Goal: Task Accomplishment & Management: Manage account settings

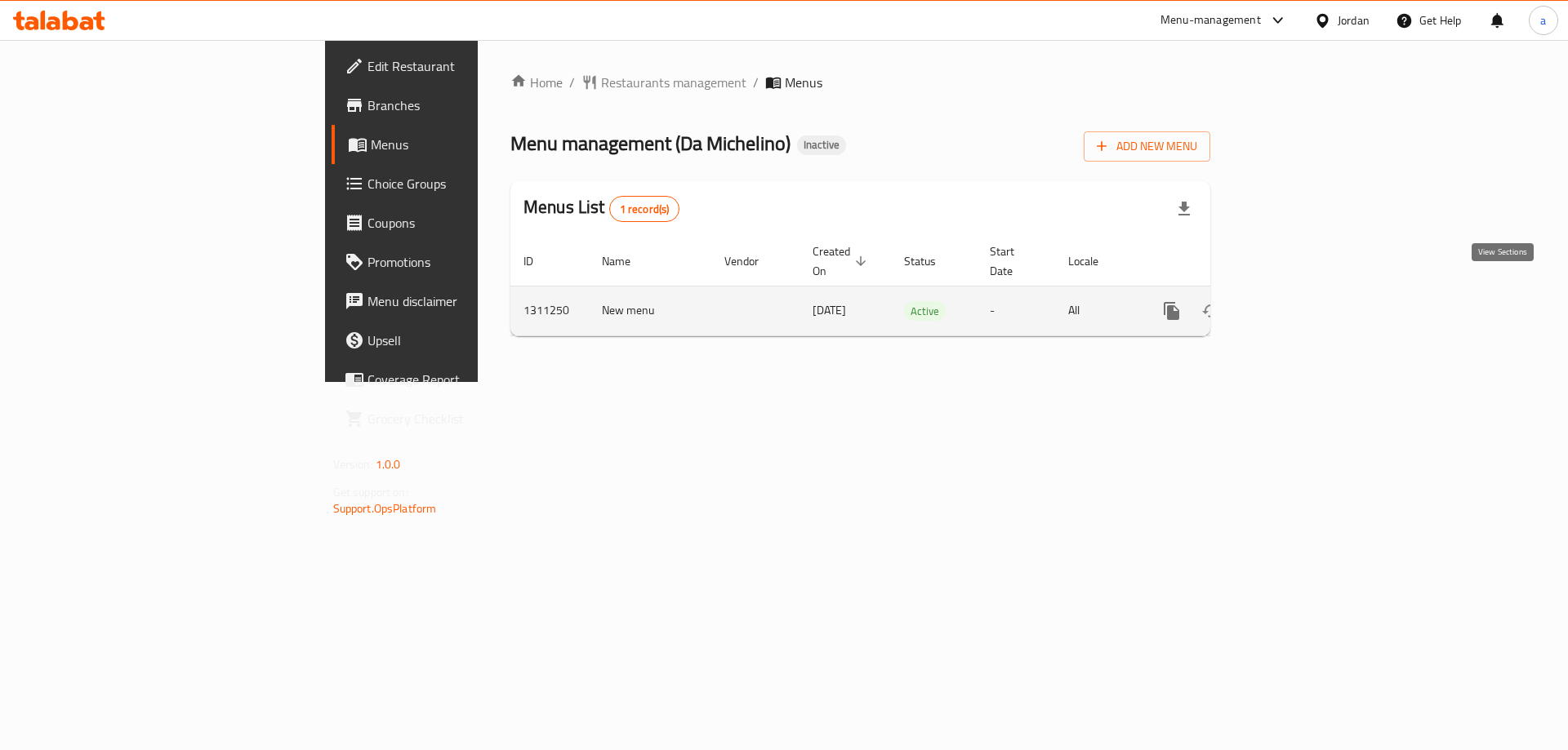
click at [1299, 301] on icon "enhanced table" at bounding box center [1289, 311] width 19 height 19
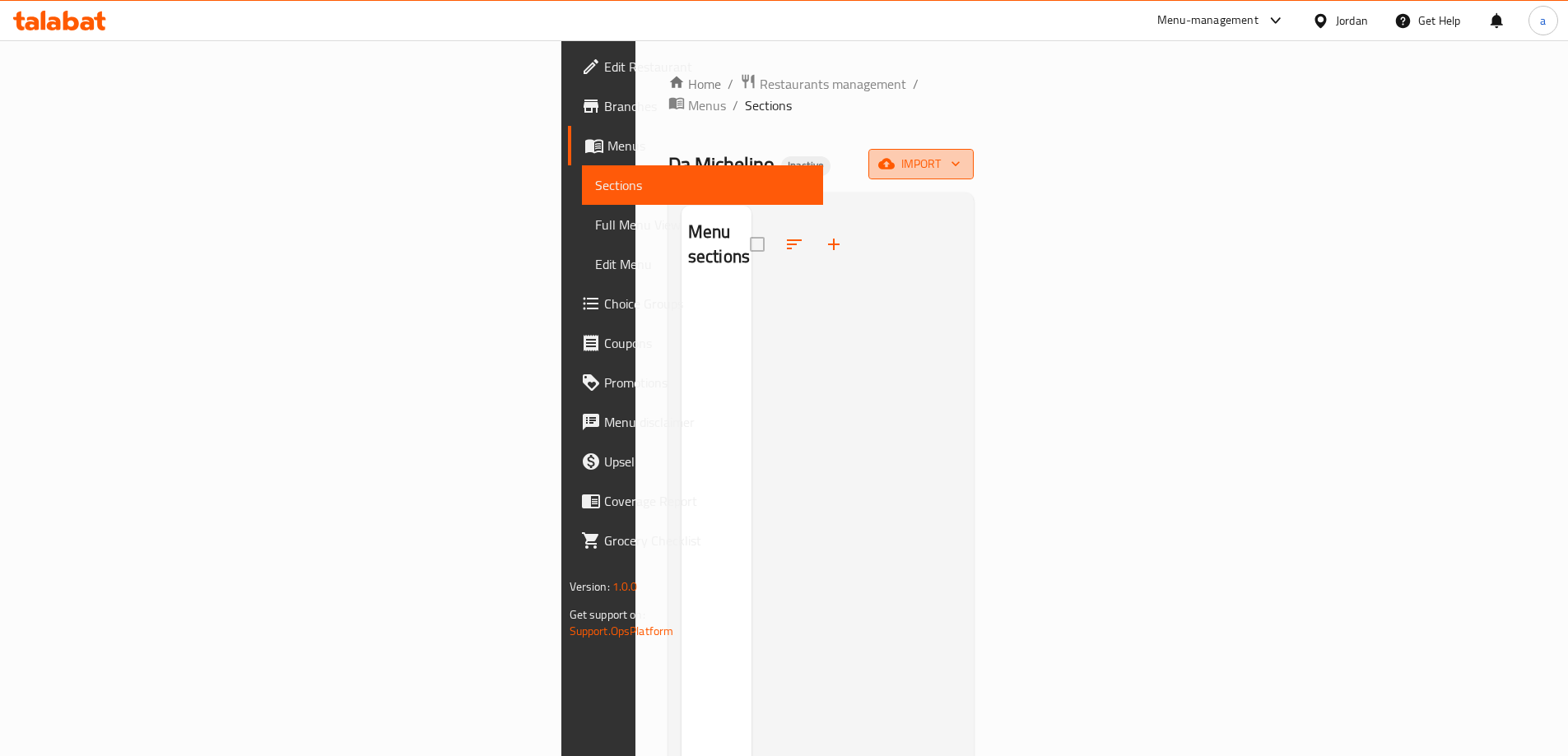
click at [973, 154] on button "import" at bounding box center [921, 164] width 105 height 30
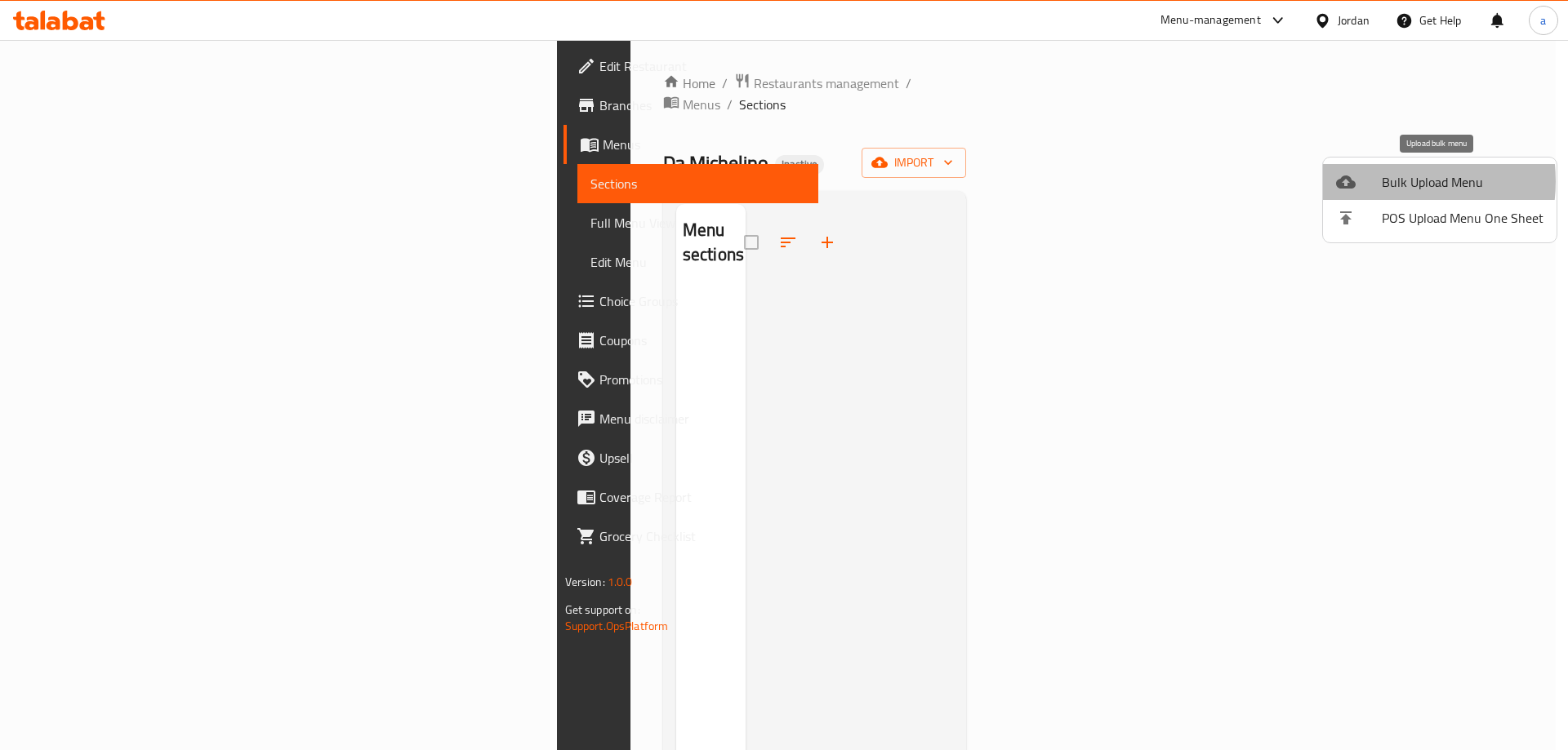
click at [1382, 181] on span "Bulk Upload Menu" at bounding box center [1462, 182] width 162 height 19
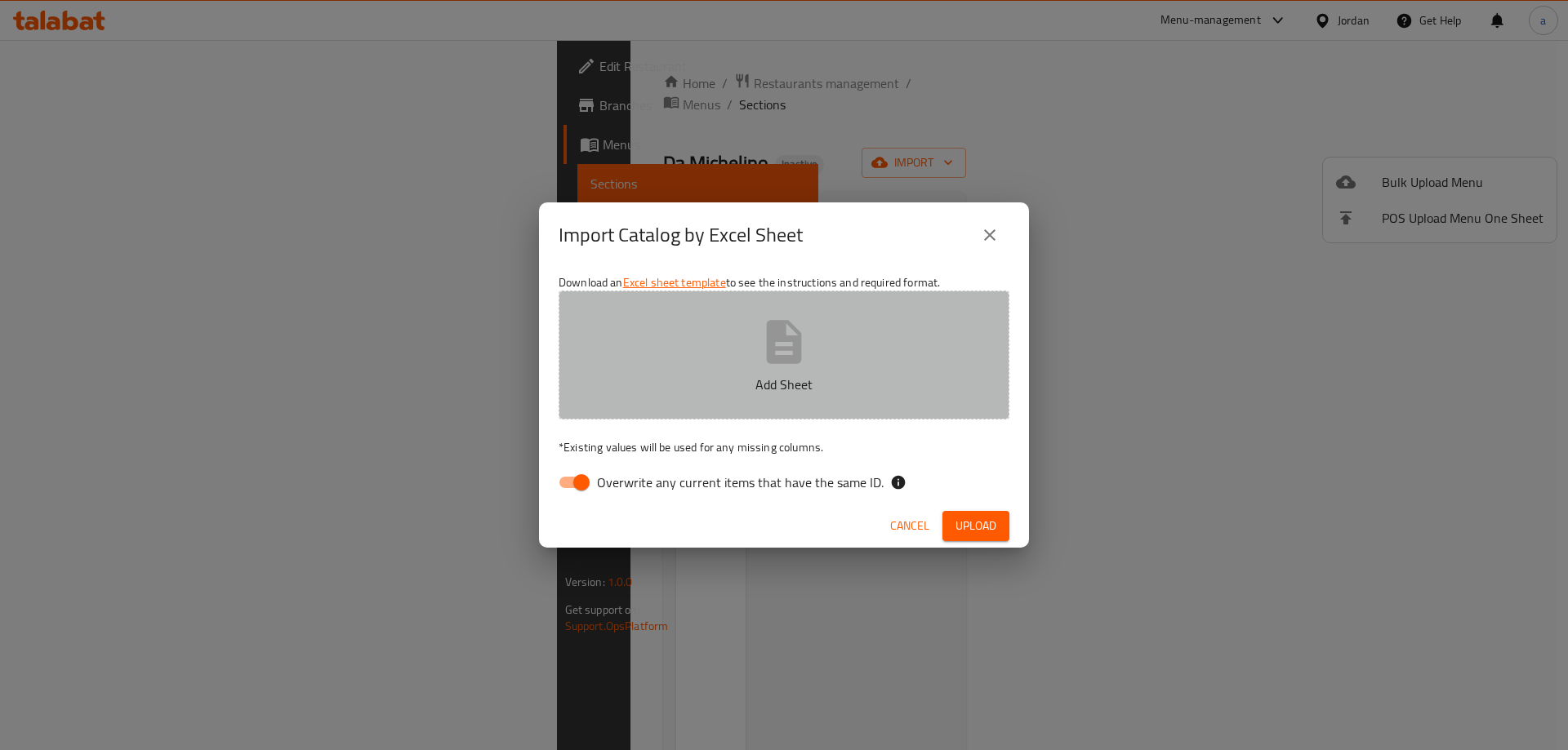
click at [692, 394] on button "Add Sheet" at bounding box center [784, 355] width 451 height 129
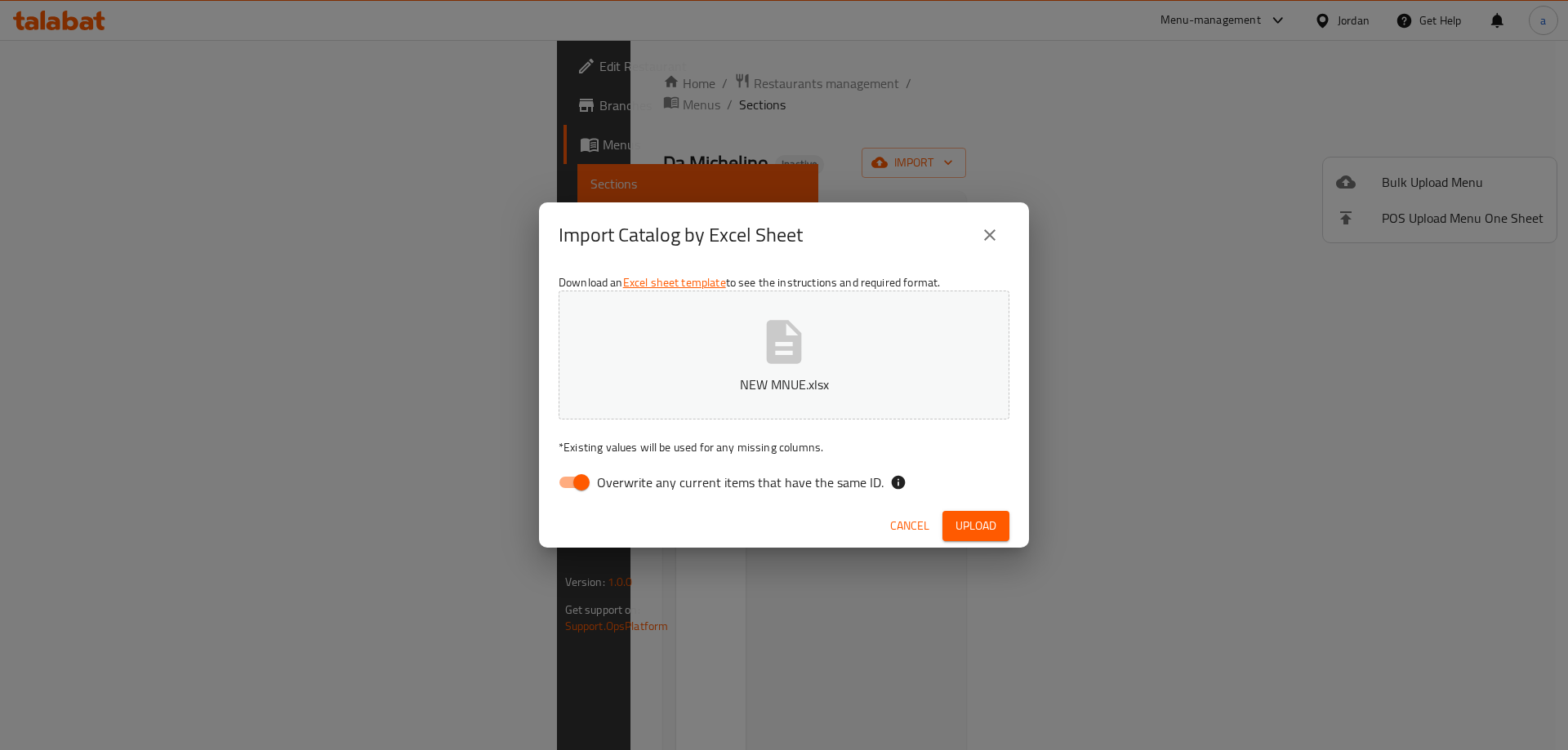
click at [574, 471] on input "Overwrite any current items that have the same ID." at bounding box center [580, 482] width 93 height 31
checkbox input "false"
click at [989, 524] on span "Upload" at bounding box center [975, 526] width 41 height 20
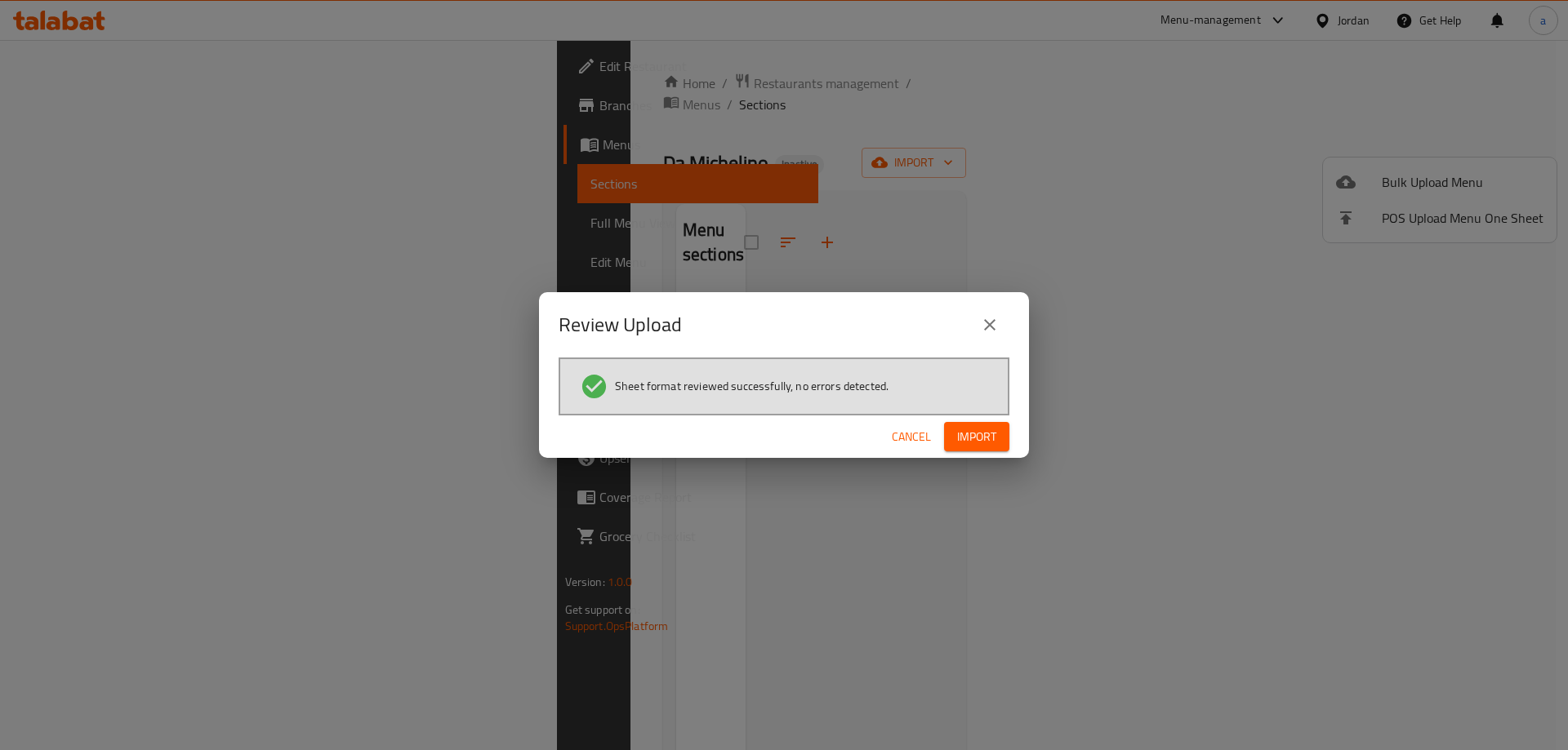
click at [969, 437] on span "Import" at bounding box center [976, 436] width 39 height 20
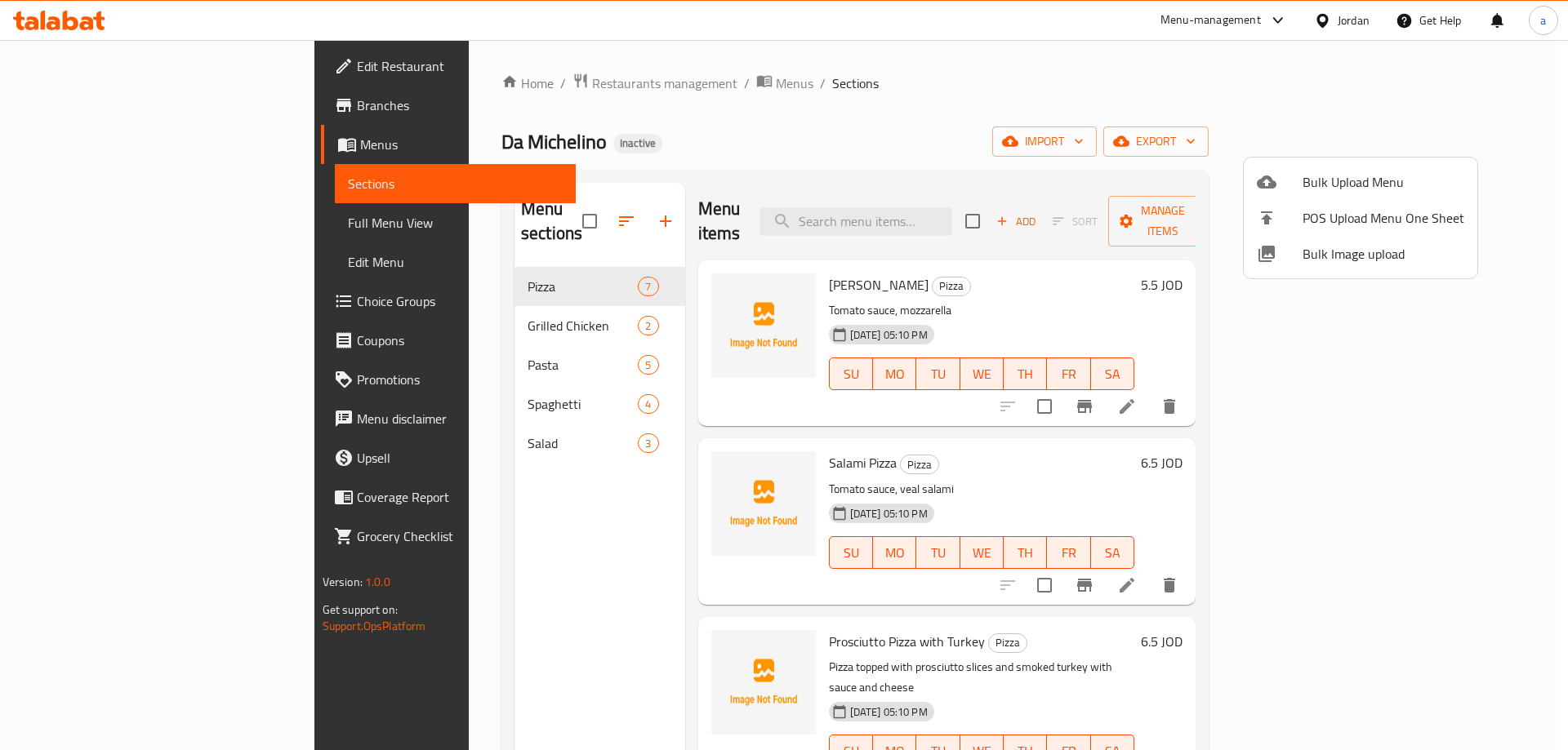
click at [943, 138] on div at bounding box center [784, 375] width 1568 height 750
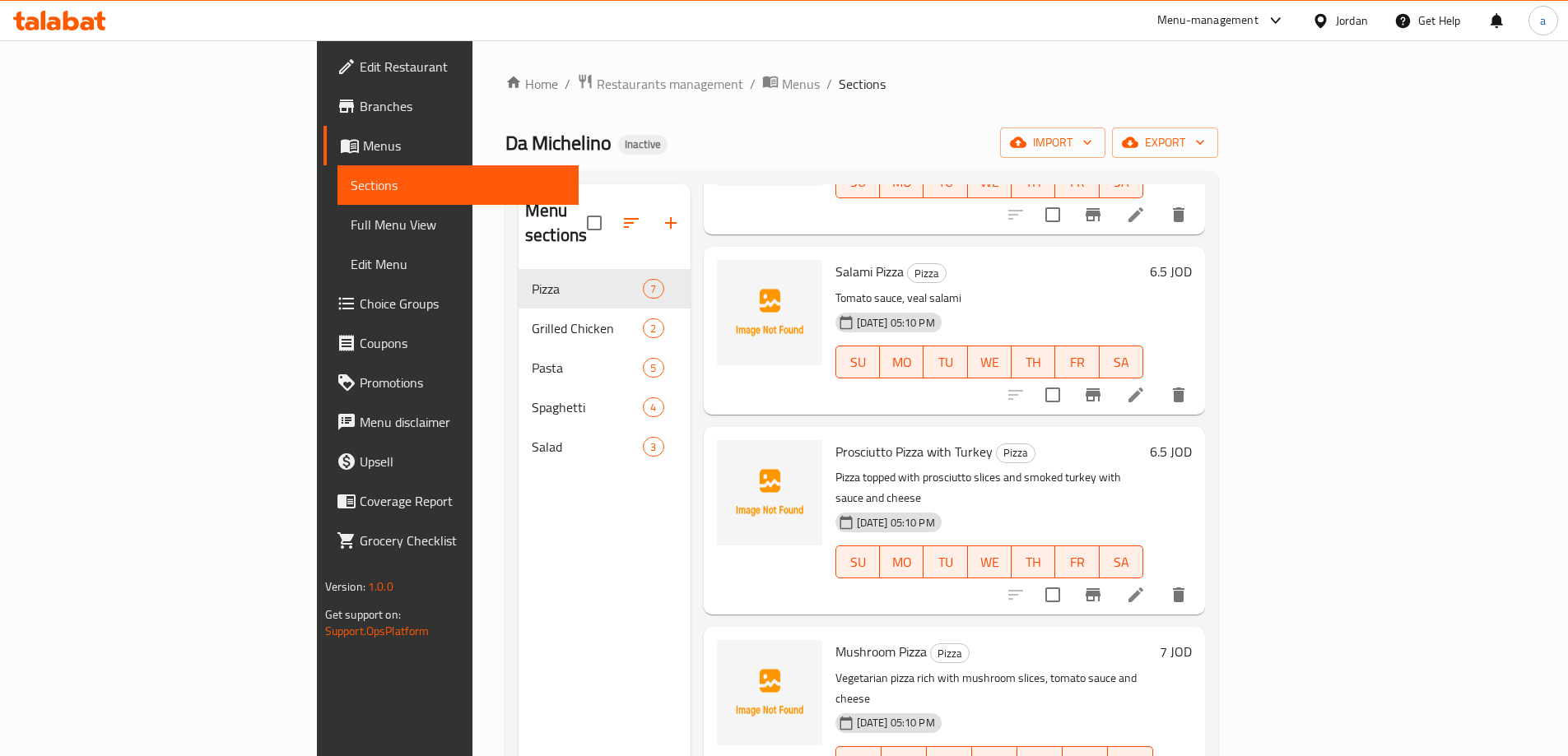
scroll to position [247, 0]
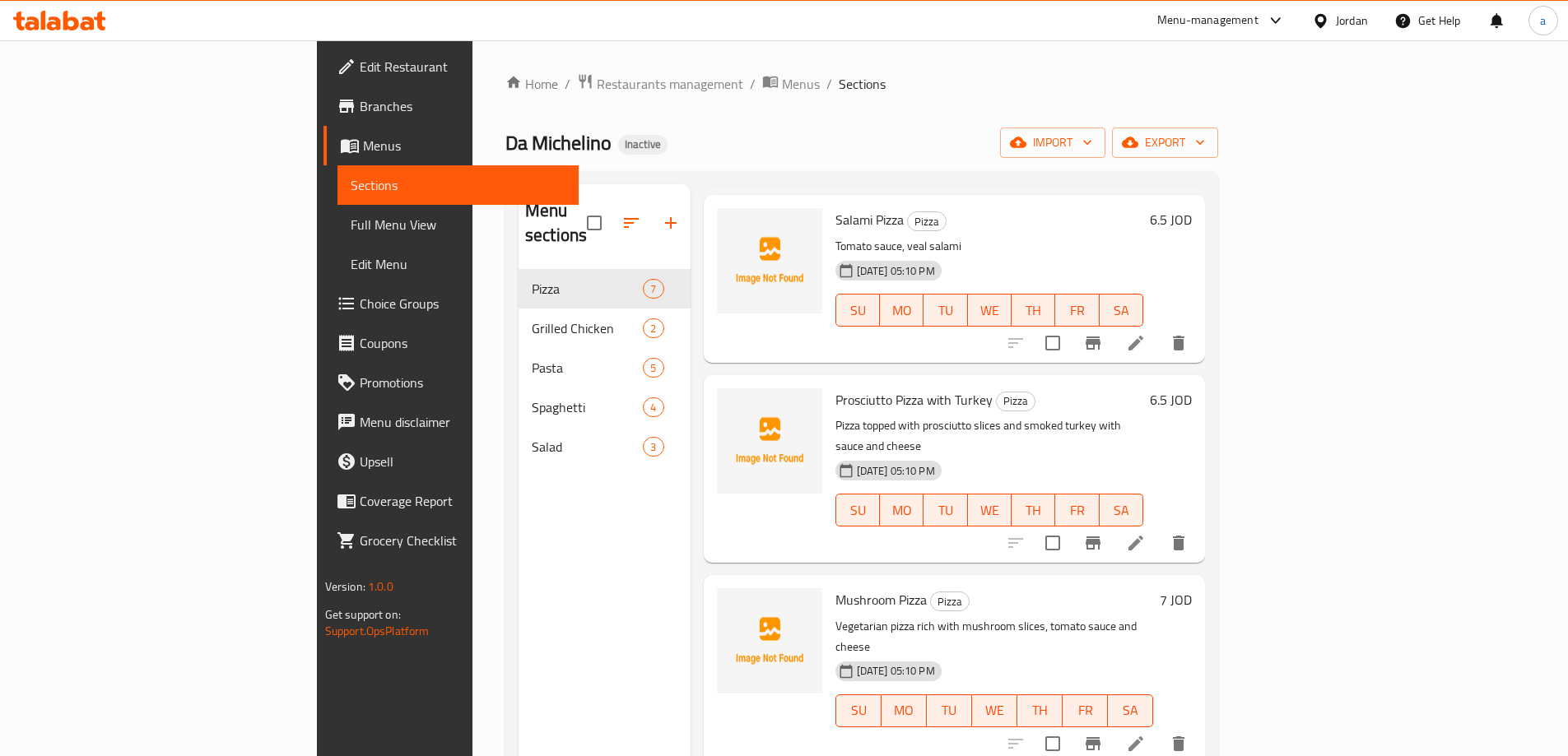
click at [351, 225] on span "Full Menu View" at bounding box center [458, 224] width 215 height 20
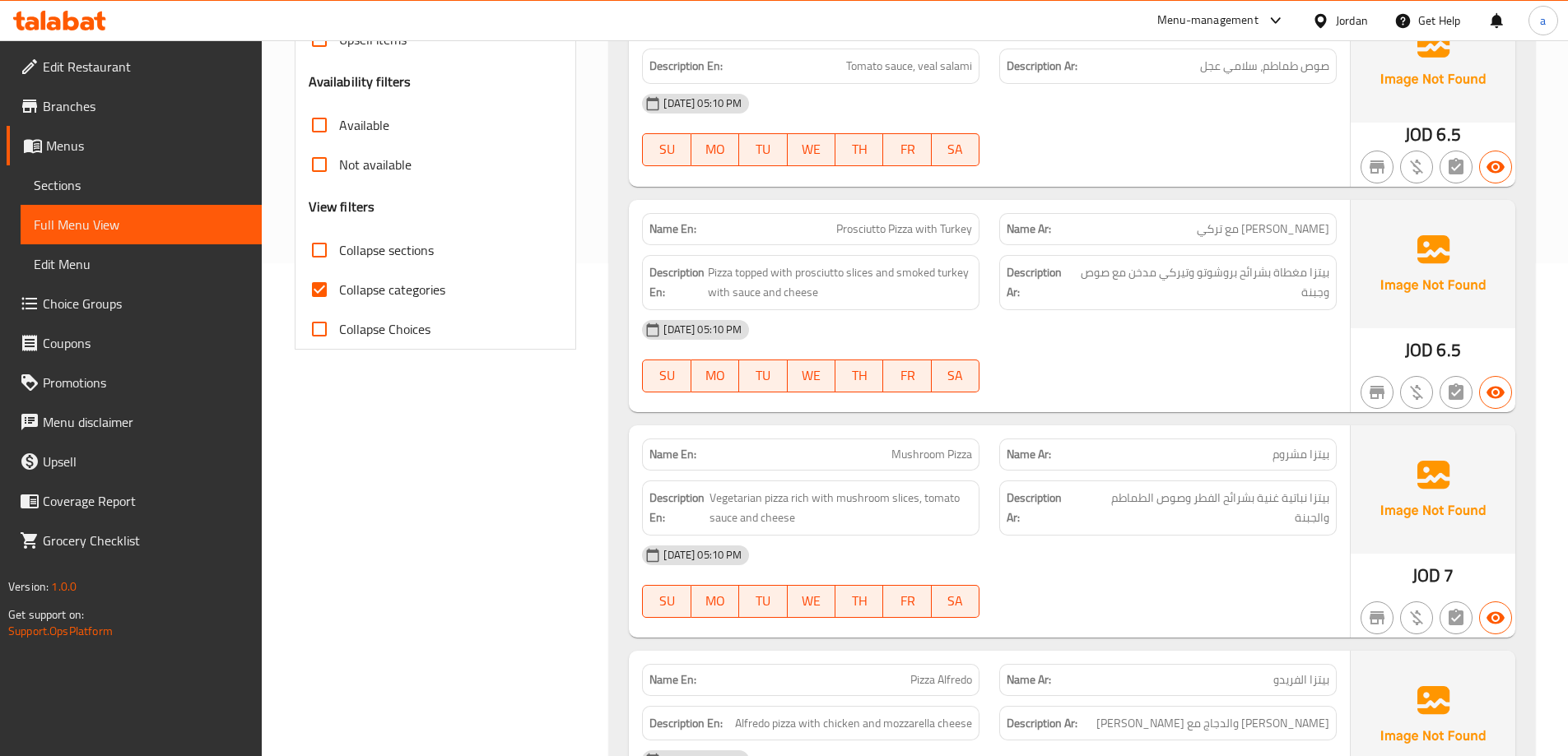
scroll to position [494, 0]
click at [343, 288] on span "Collapse categories" at bounding box center [392, 289] width 106 height 20
click at [339, 288] on input "Collapse categories" at bounding box center [319, 289] width 39 height 39
checkbox input "false"
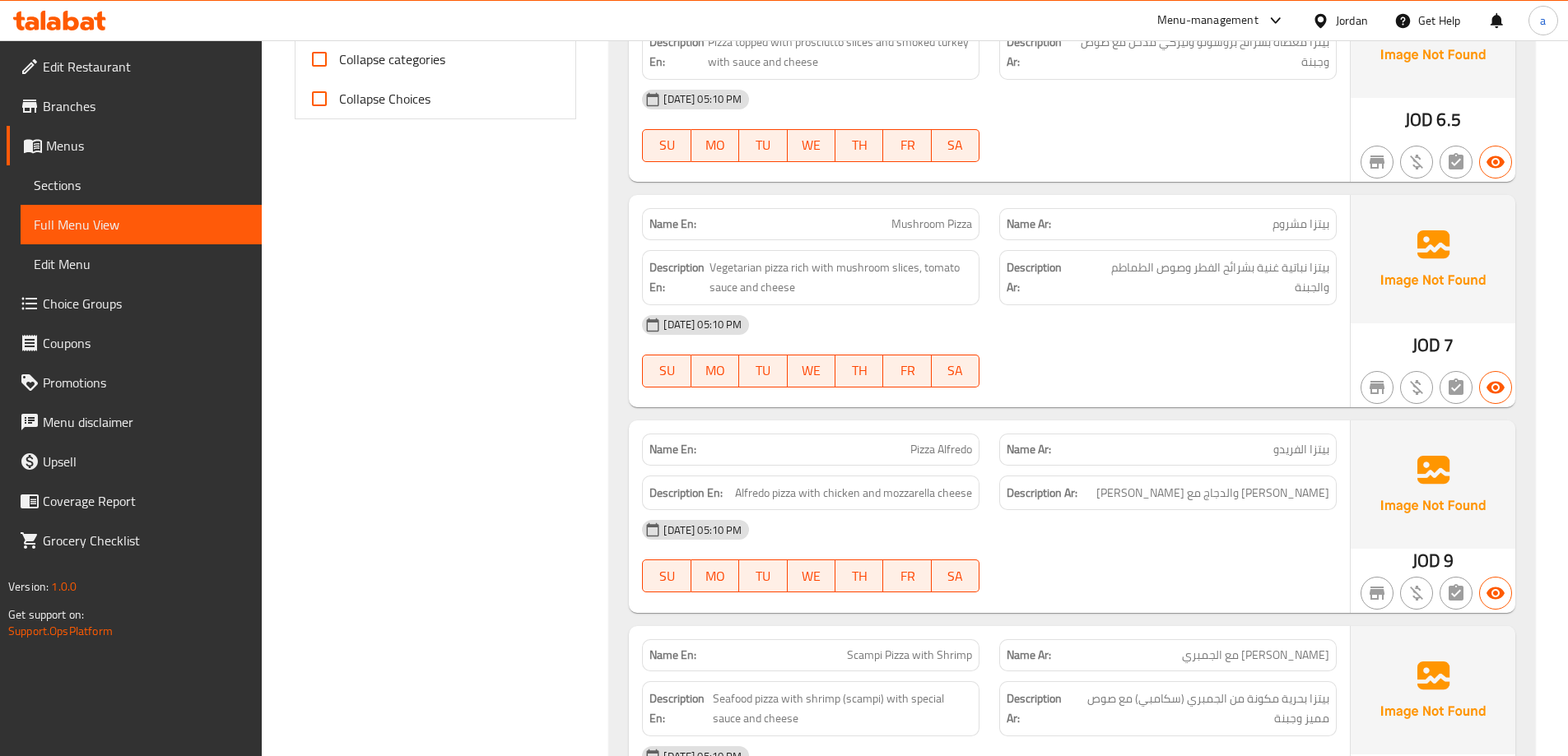
scroll to position [823, 0]
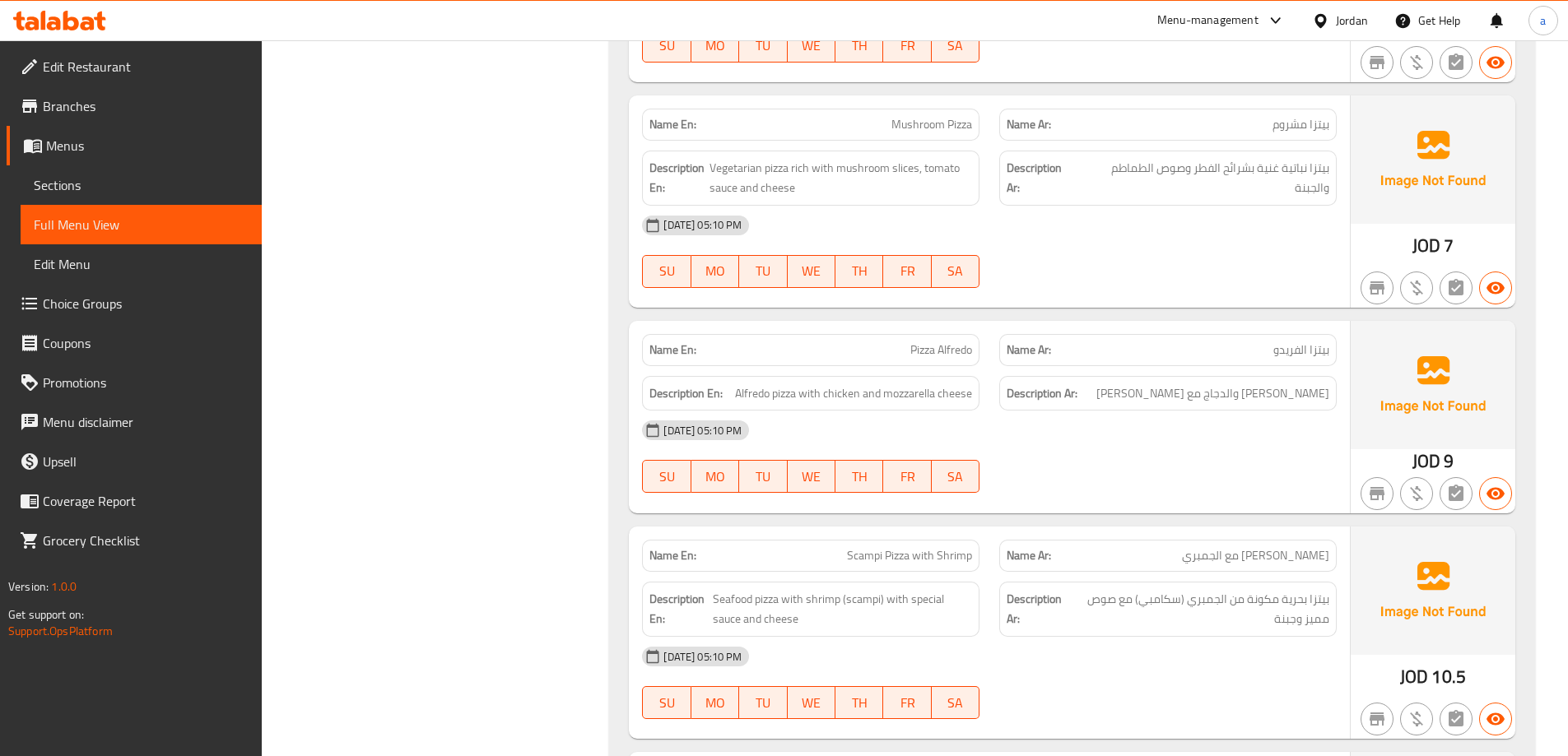
click at [157, 141] on span "Menus" at bounding box center [147, 145] width 202 height 20
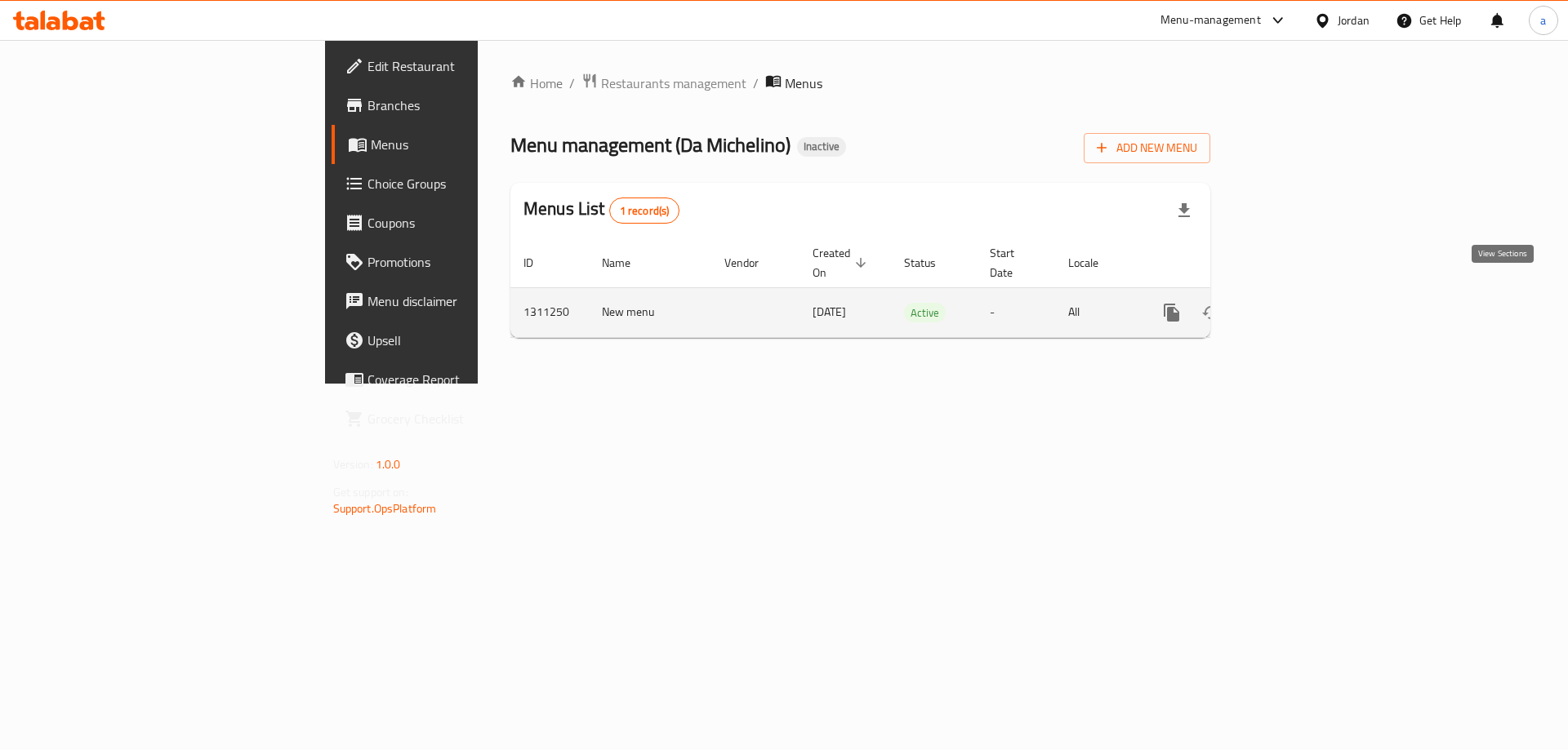
click at [1299, 303] on icon "enhanced table" at bounding box center [1289, 313] width 19 height 19
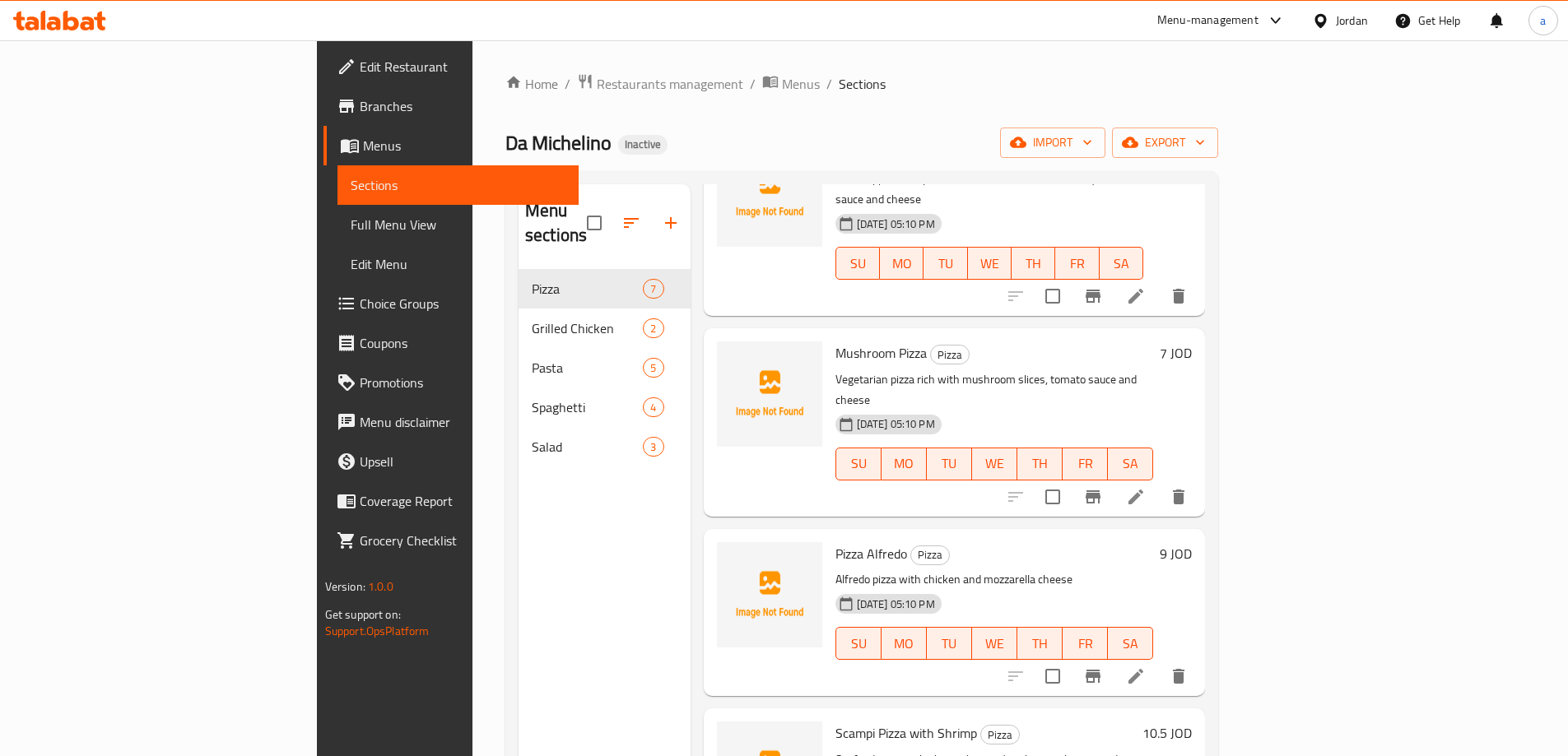
scroll to position [543, 0]
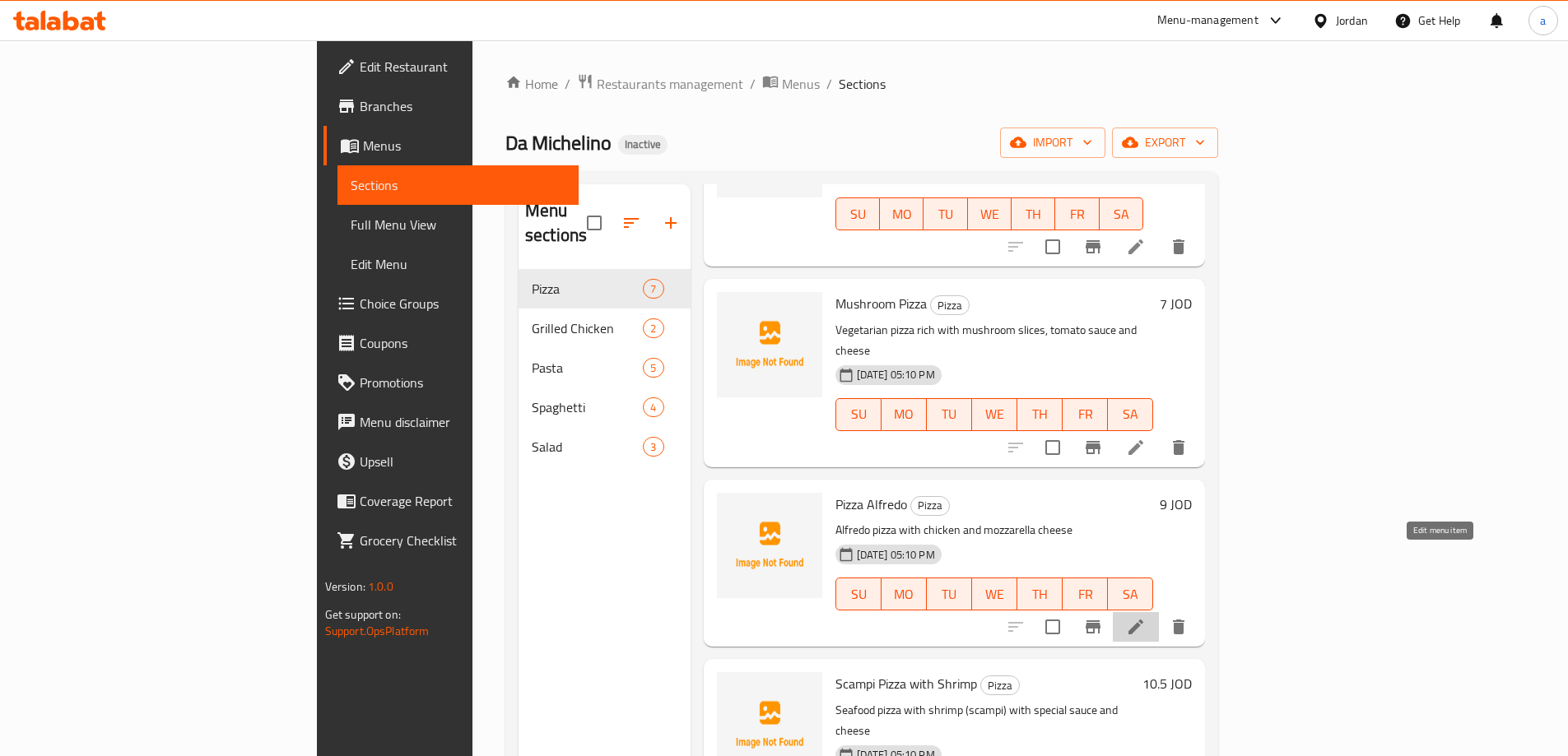
click at [1146, 617] on icon at bounding box center [1135, 627] width 20 height 20
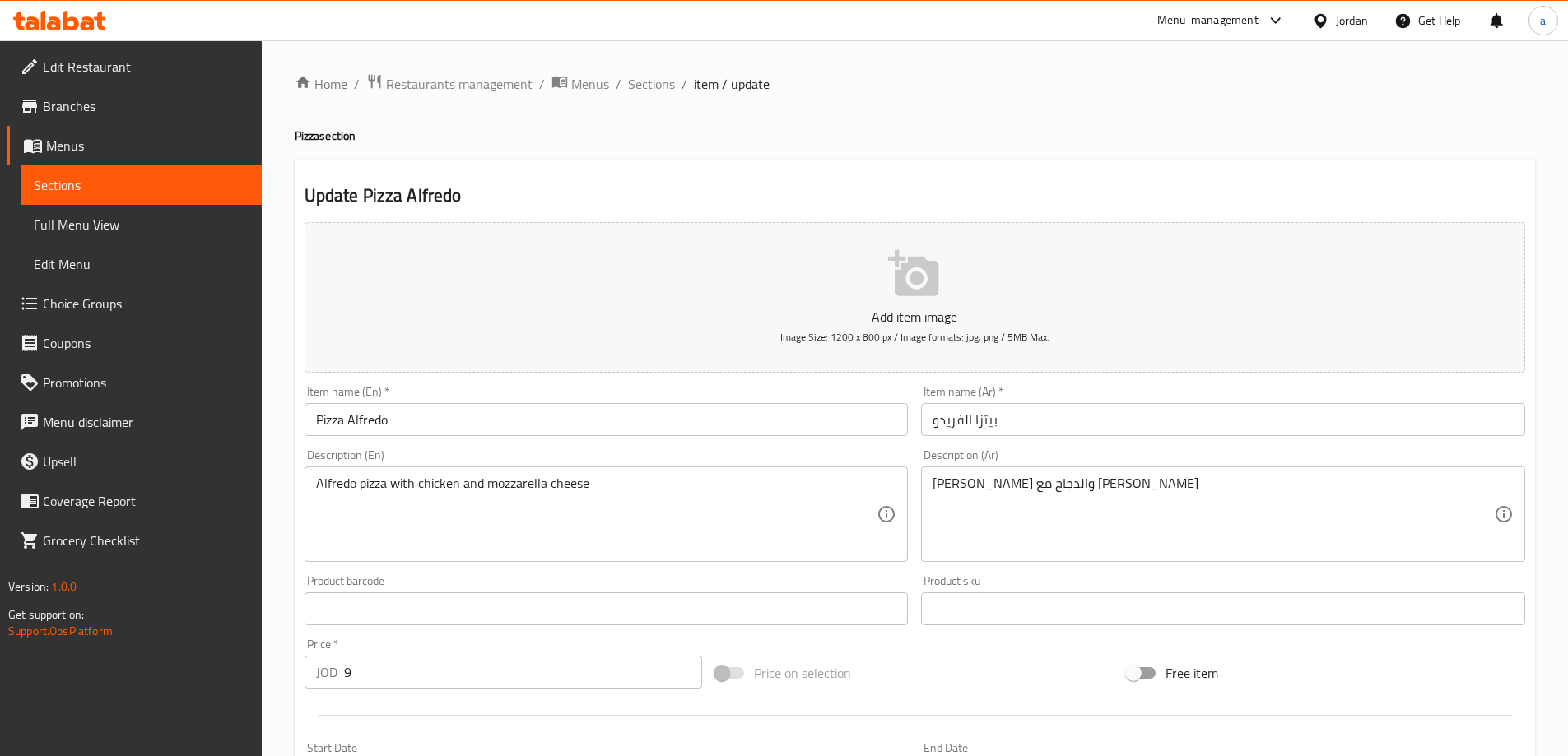
scroll to position [82, 0]
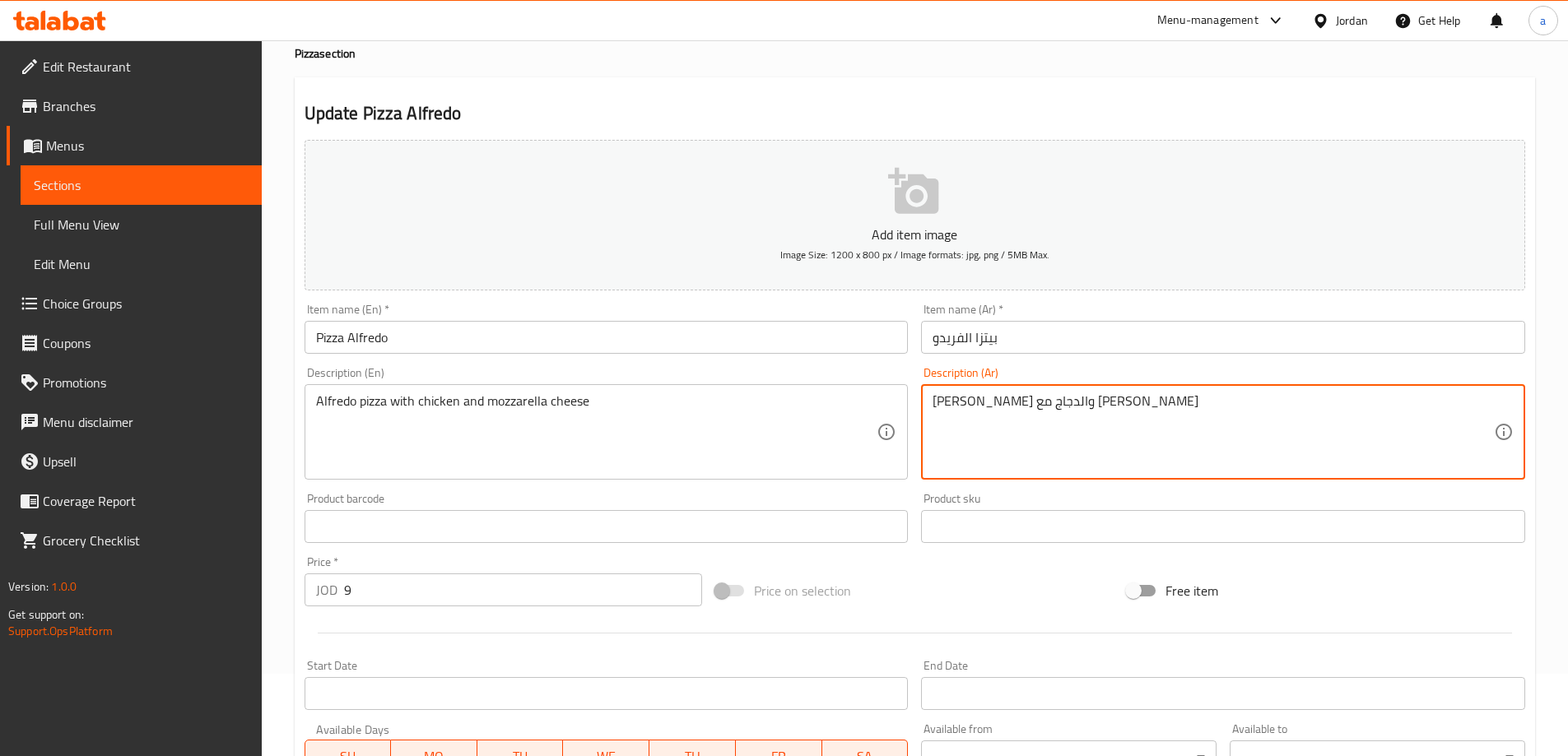
click at [1134, 408] on textarea "[PERSON_NAME] والدجاج مع [PERSON_NAME]" at bounding box center [1213, 433] width 561 height 78
click at [1032, 436] on textarea "بيتزا الفريدو والدجاج مع جبنة موزاريلا" at bounding box center [1213, 433] width 561 height 78
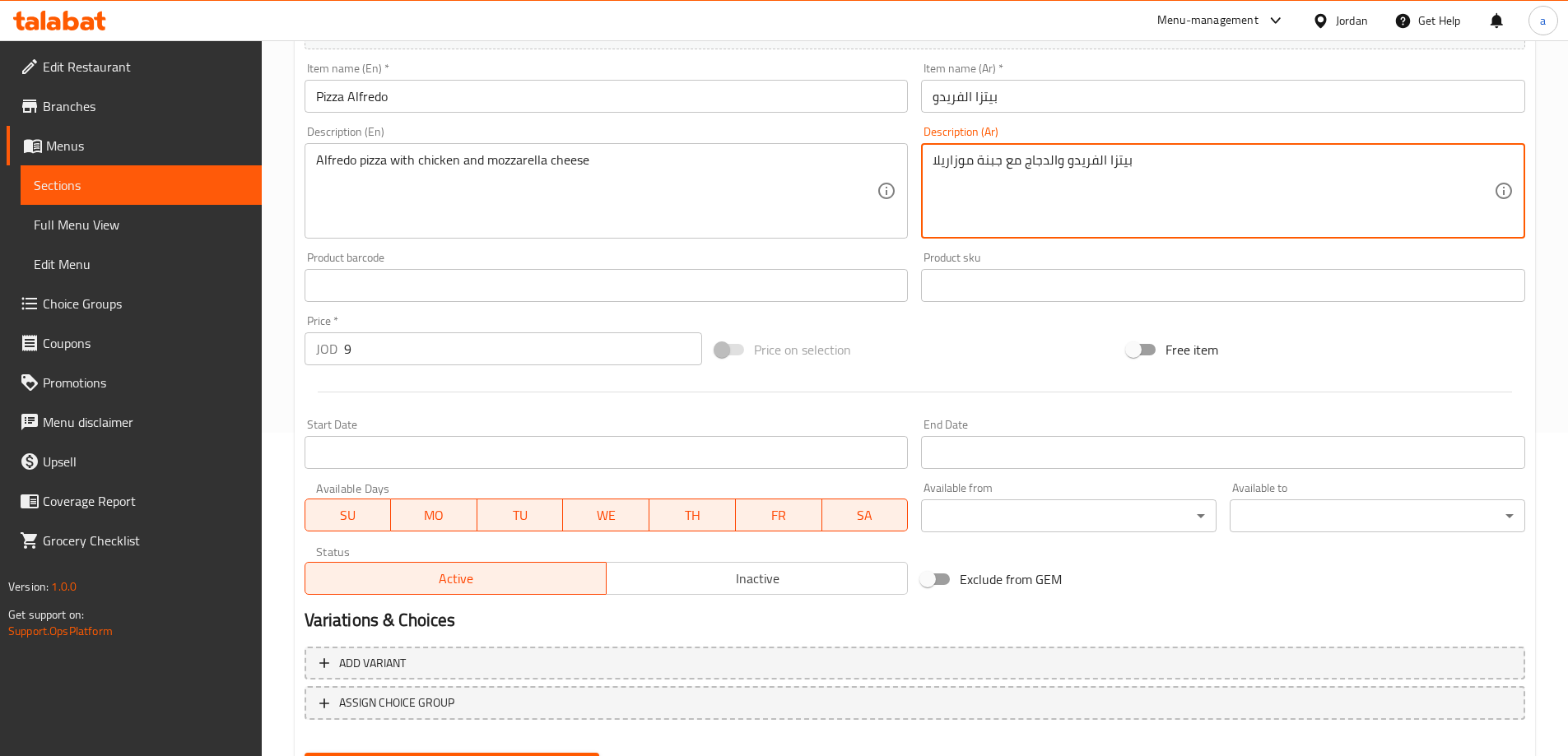
scroll to position [407, 0]
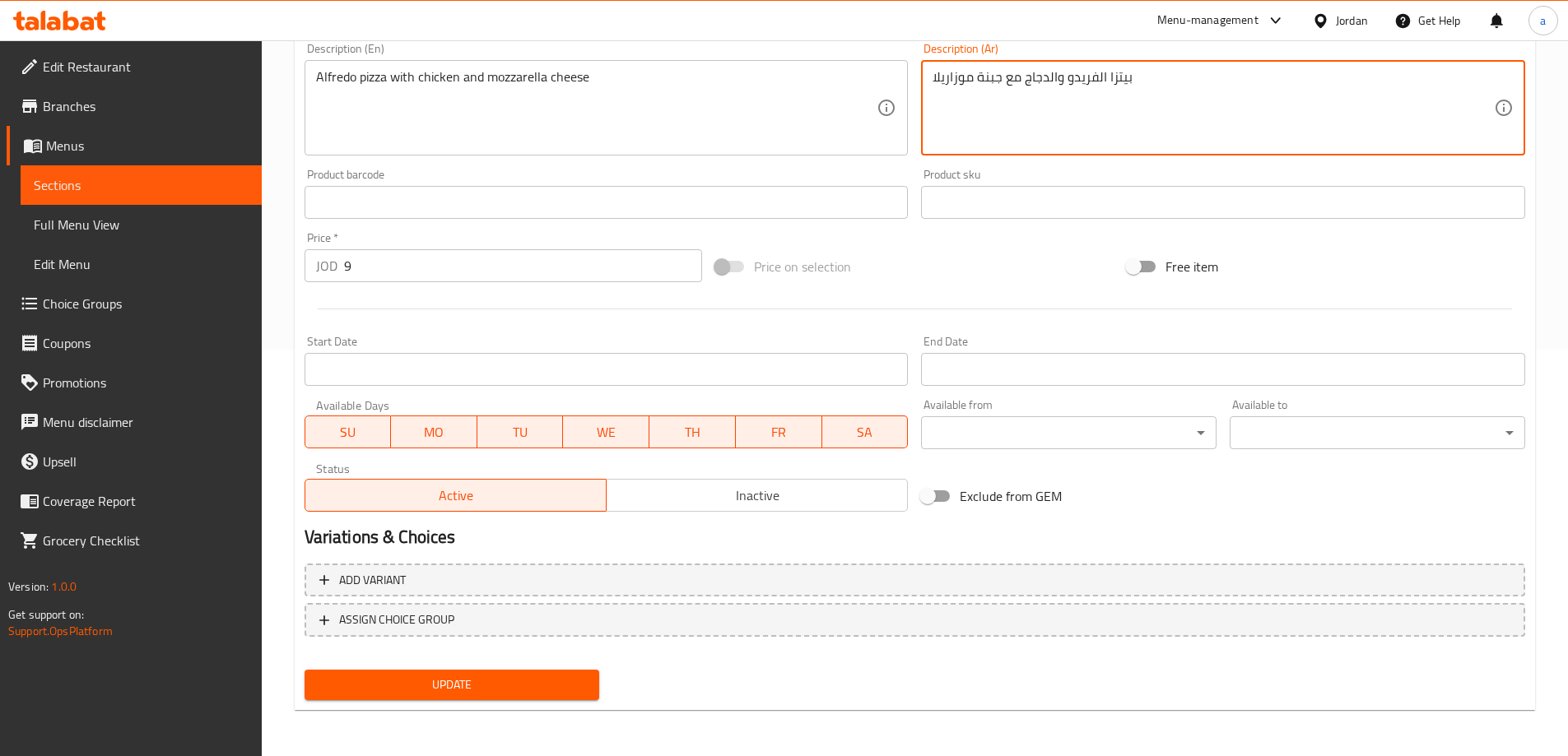
type textarea "بيتزا الفريدو والدجاج مع جبنة موزاريلا"
click at [447, 671] on button "Update" at bounding box center [452, 685] width 296 height 30
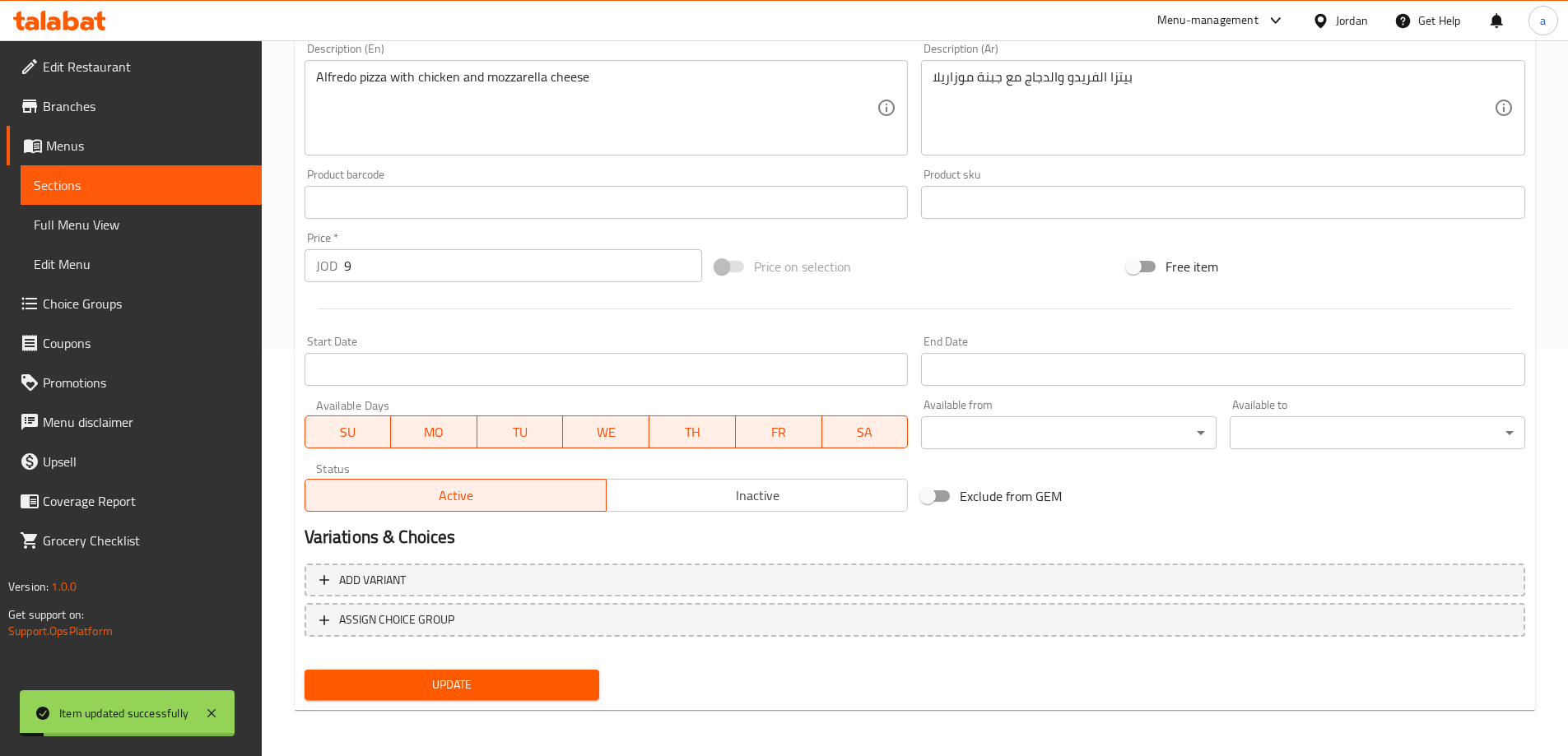
click at [130, 153] on span "Menus" at bounding box center [147, 145] width 202 height 20
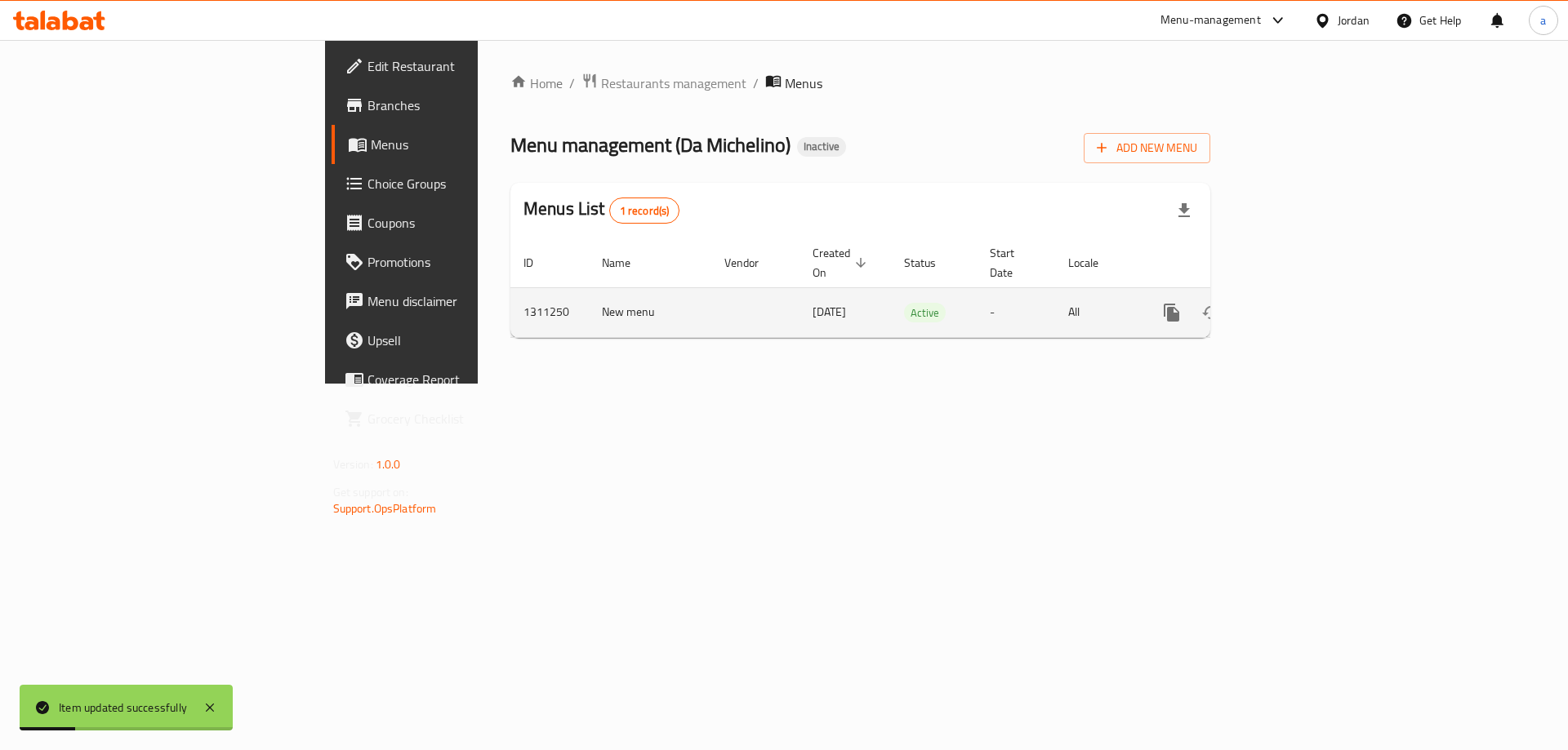
click at [1299, 303] on icon "enhanced table" at bounding box center [1289, 313] width 19 height 19
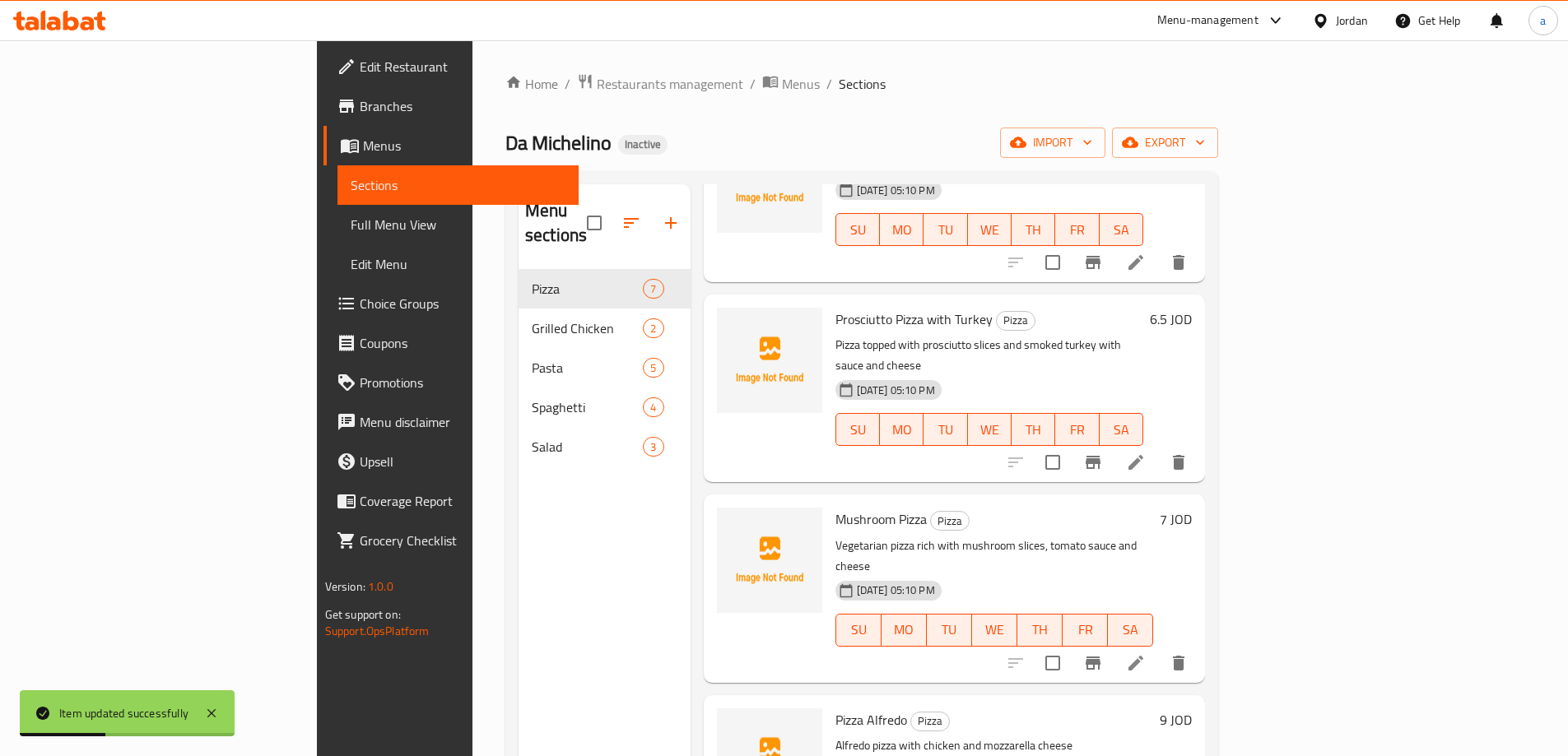
scroll to position [329, 0]
click at [351, 225] on span "Full Menu View" at bounding box center [458, 224] width 215 height 20
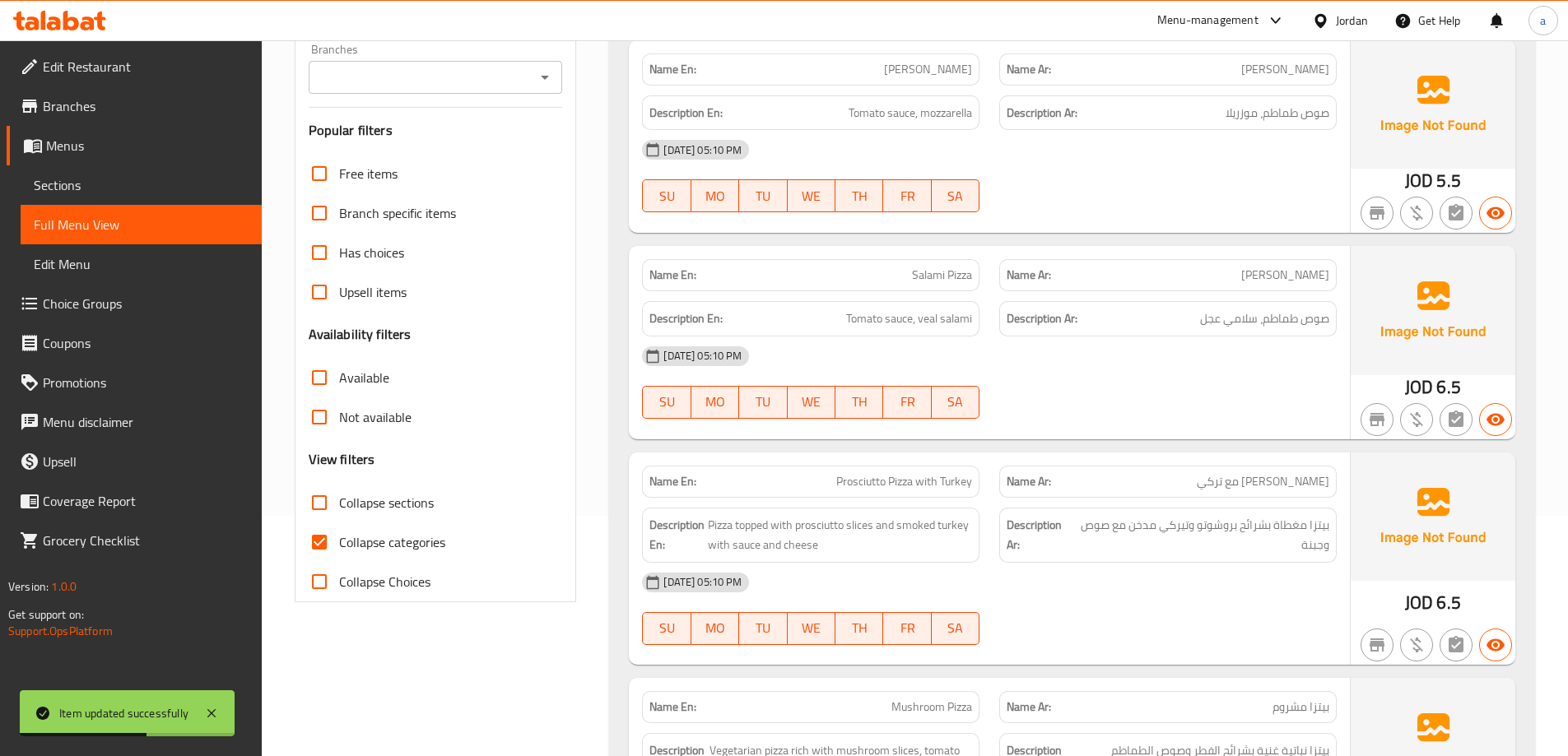
scroll to position [411, 0]
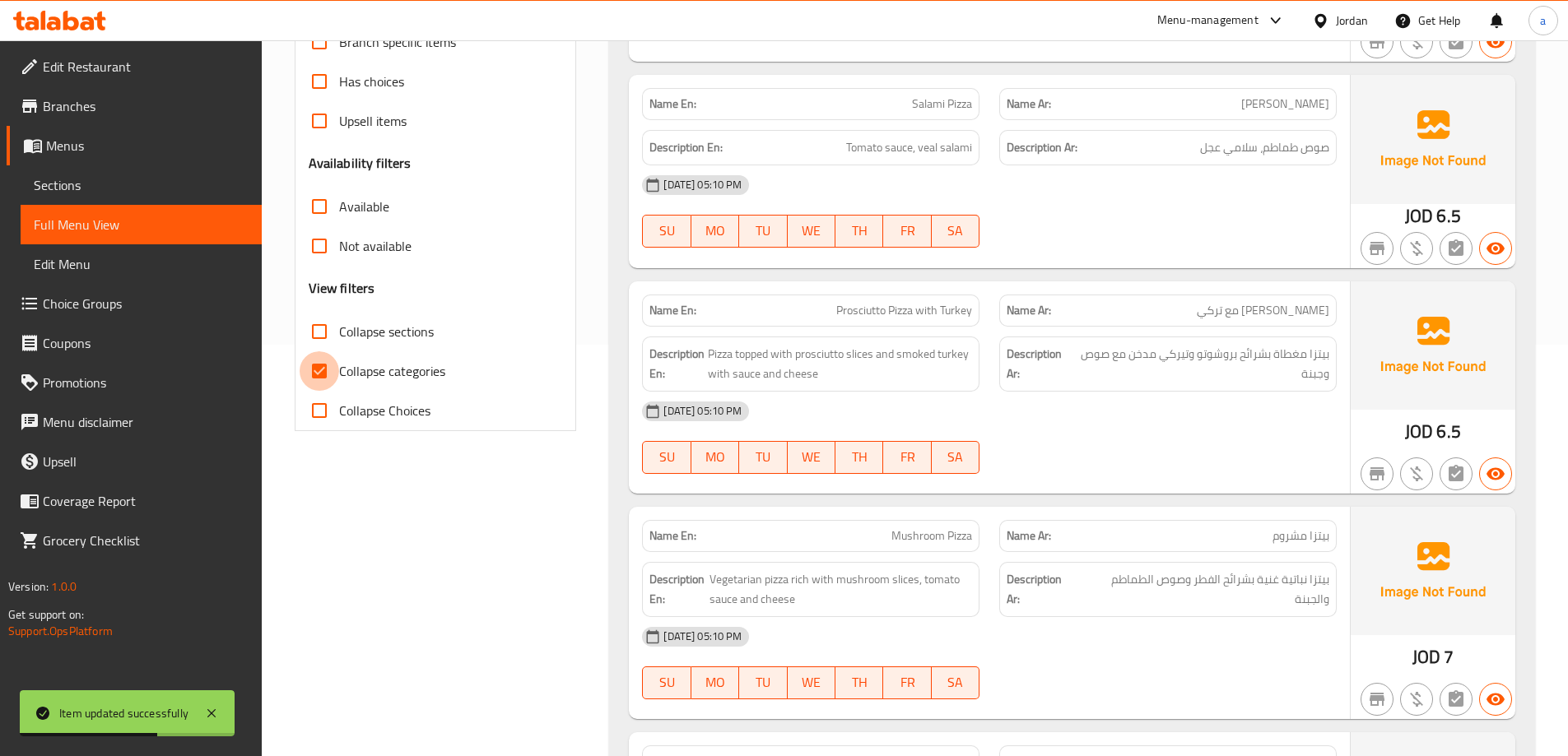
click at [331, 372] on input "Collapse categories" at bounding box center [319, 371] width 39 height 39
checkbox input "false"
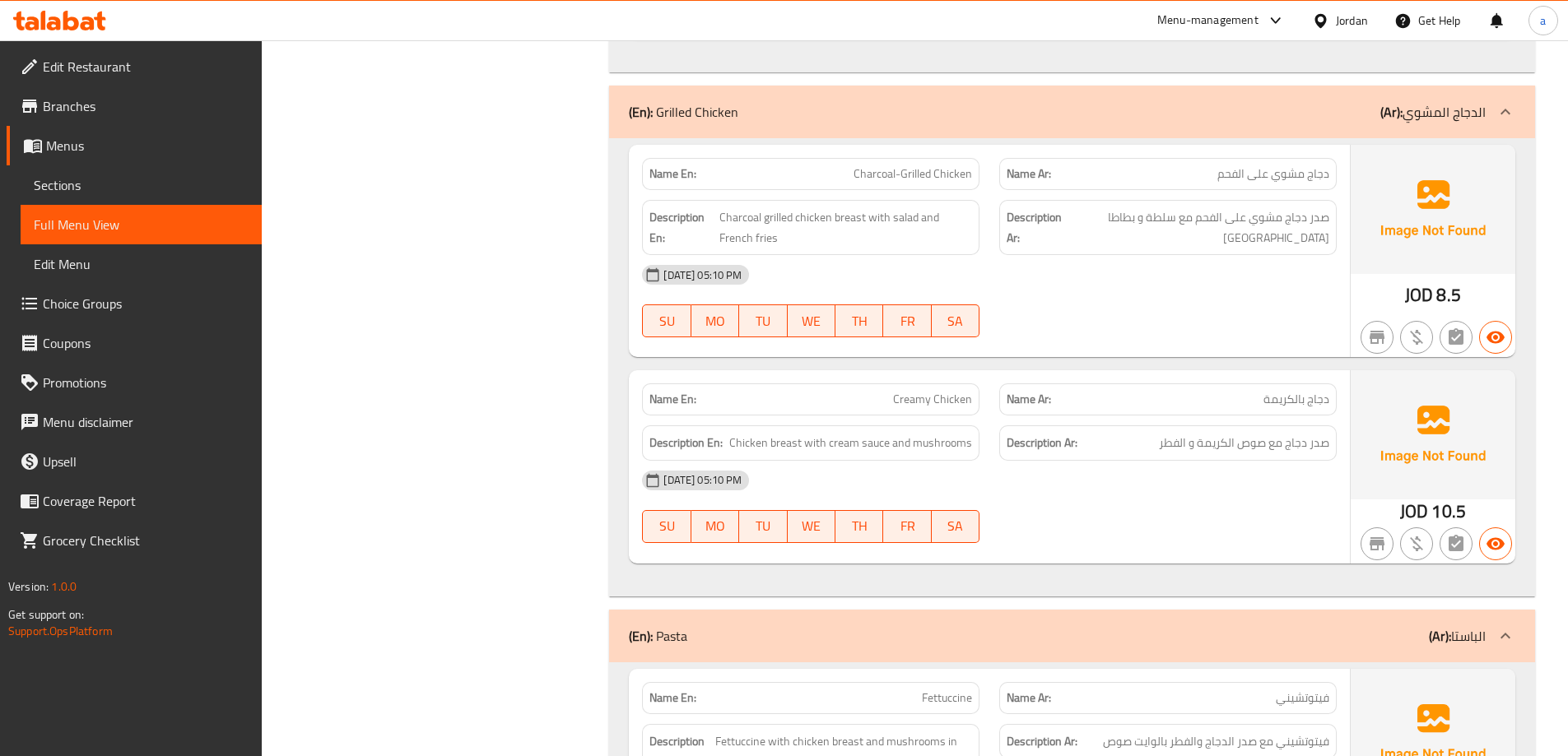
scroll to position [1893, 0]
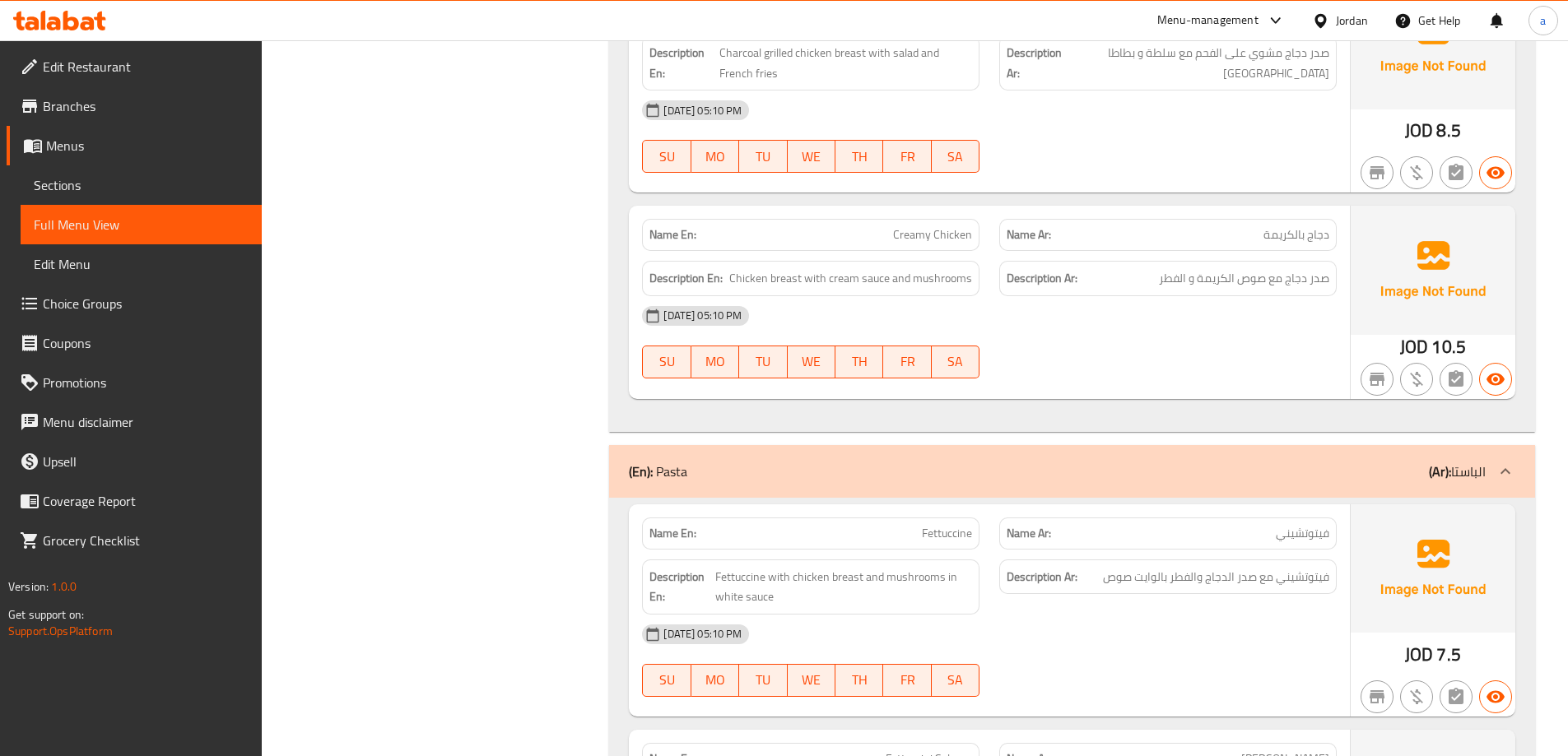
click at [1143, 293] on div "Description Ar: صدر دجاج مع صوص الكريمة و الفطر" at bounding box center [1167, 279] width 337 height 36
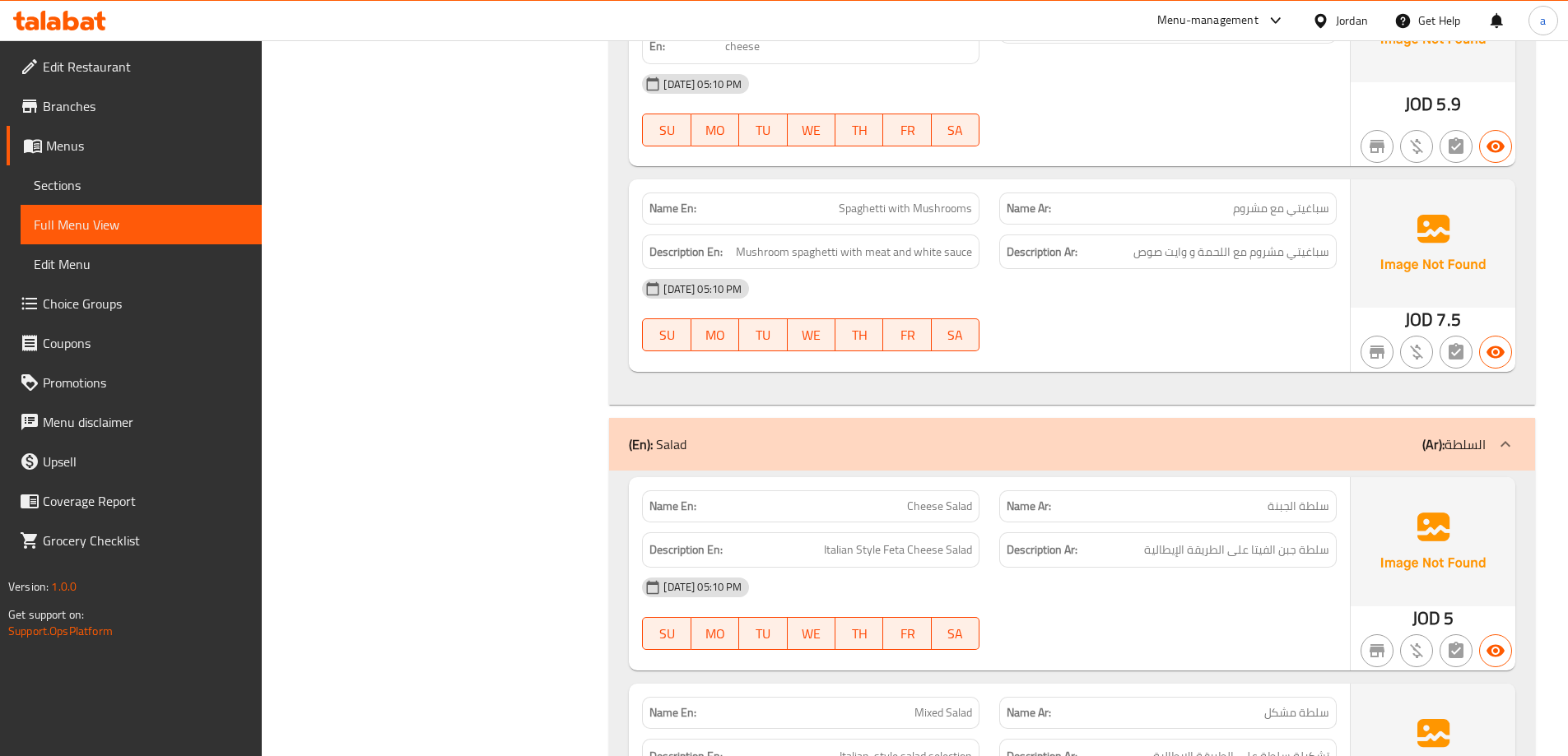
scroll to position [3624, 0]
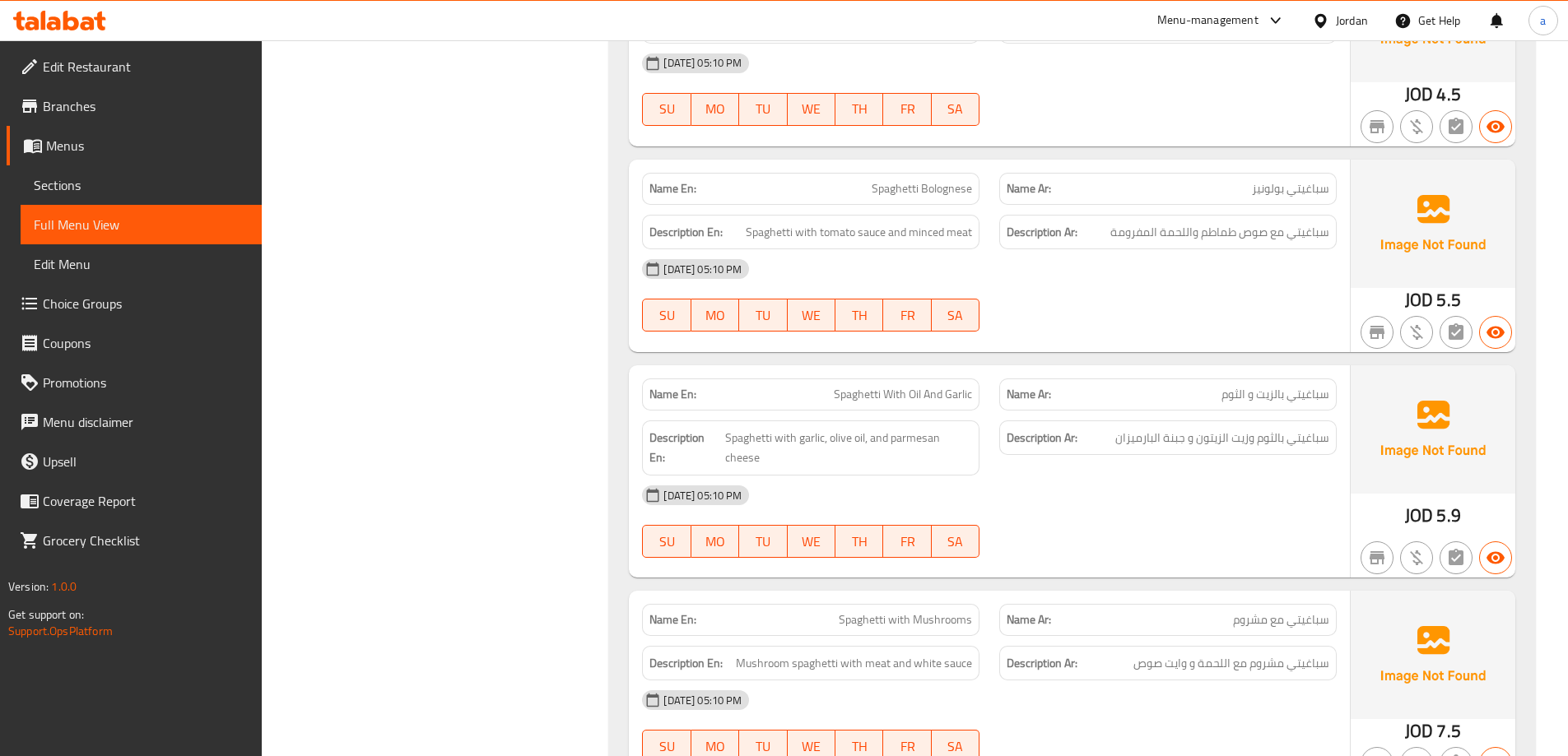
click at [245, 121] on link "Branches" at bounding box center [134, 106] width 256 height 39
